Goal: Check status

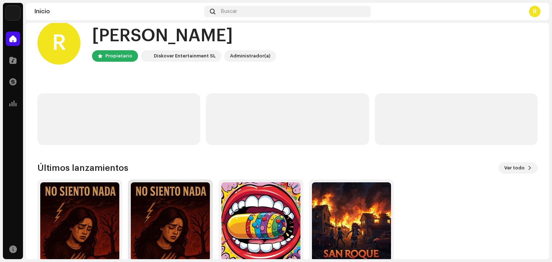
scroll to position [48, 0]
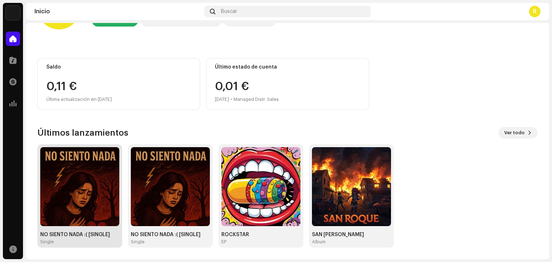
click at [86, 184] on img at bounding box center [79, 186] width 79 height 79
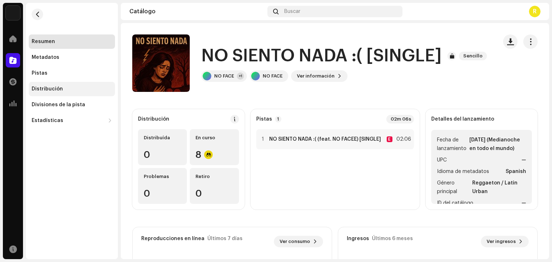
click at [53, 86] on div "Distribución" at bounding box center [47, 89] width 31 height 6
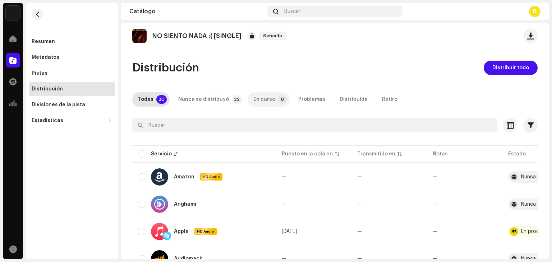
click at [269, 101] on p-tab "En curso 8" at bounding box center [269, 99] width 42 height 14
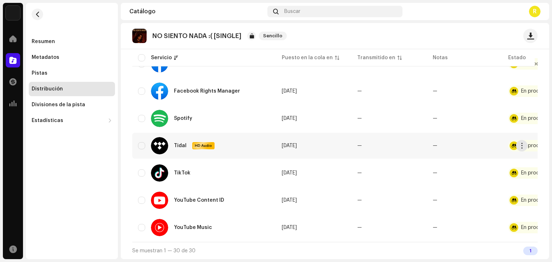
scroll to position [145, 0]
click at [80, 123] on div "Estadísticas" at bounding box center [68, 121] width 73 height 6
click at [15, 42] on span at bounding box center [12, 39] width 7 height 6
